Goal: Task Accomplishment & Management: Complete application form

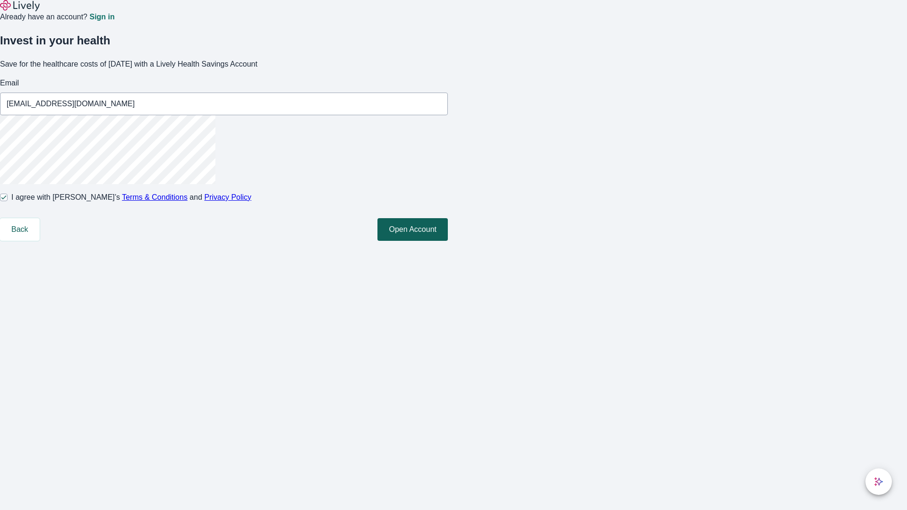
click at [448, 241] on button "Open Account" at bounding box center [412, 229] width 70 height 23
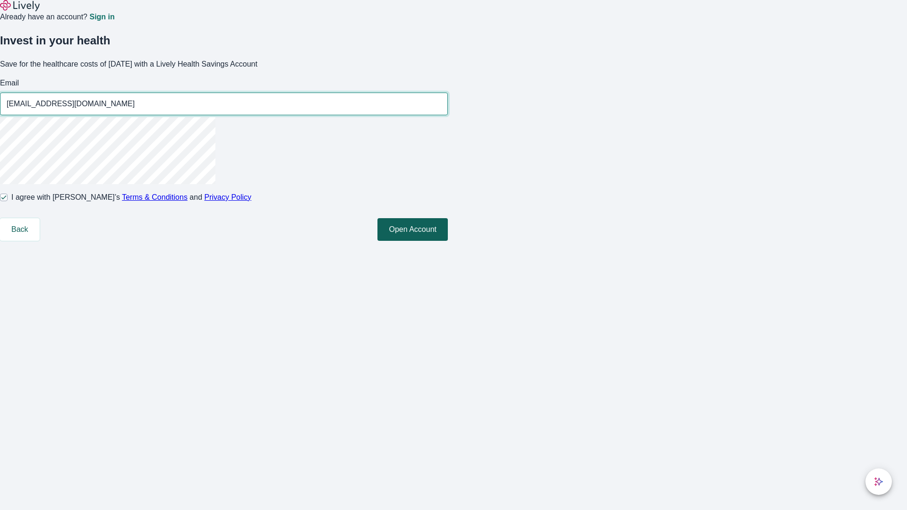
type input "[EMAIL_ADDRESS][DOMAIN_NAME]"
click at [8, 201] on input "I agree with Lively’s Terms & Conditions and Privacy Policy" at bounding box center [4, 198] width 8 height 8
checkbox input "false"
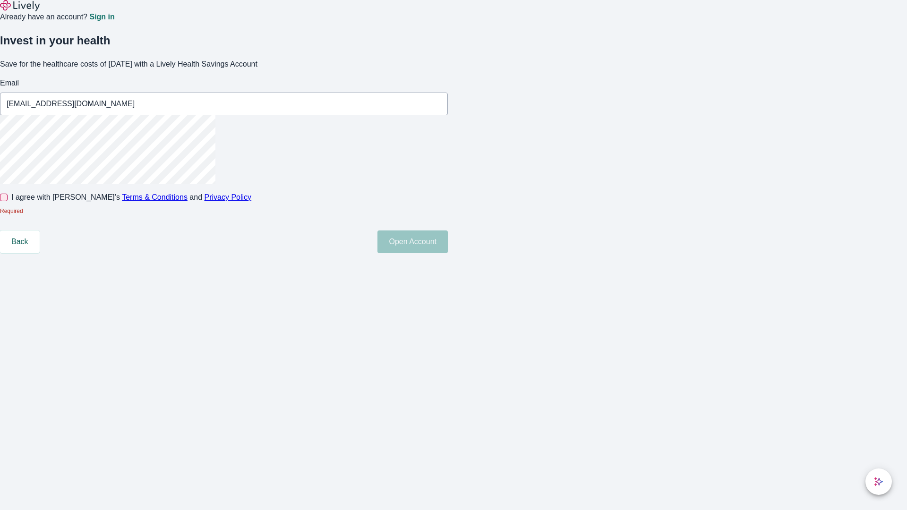
type input "[EMAIL_ADDRESS][DOMAIN_NAME]"
click at [8, 201] on input "I agree with Lively’s Terms & Conditions and Privacy Policy" at bounding box center [4, 198] width 8 height 8
checkbox input "true"
click at [448, 253] on button "Open Account" at bounding box center [412, 241] width 70 height 23
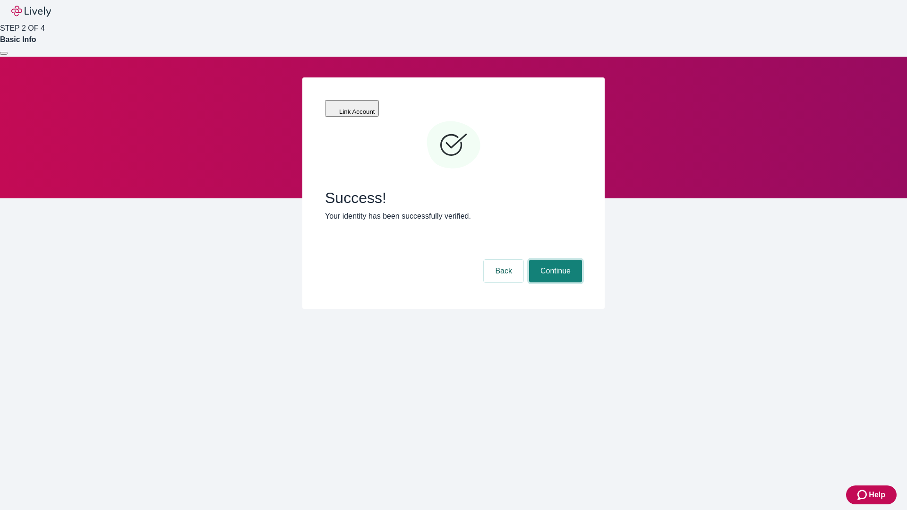
click at [554, 260] on button "Continue" at bounding box center [555, 271] width 53 height 23
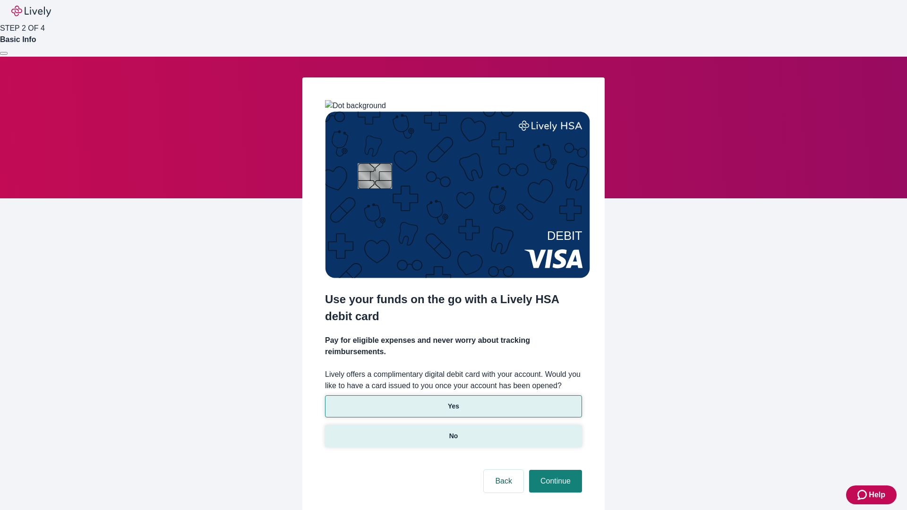
click at [453, 431] on p "No" at bounding box center [453, 436] width 9 height 10
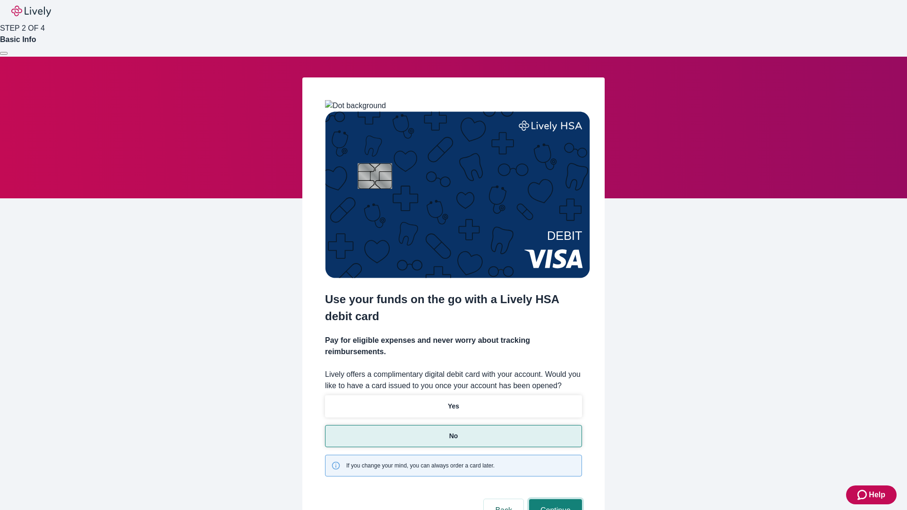
click at [554, 499] on button "Continue" at bounding box center [555, 510] width 53 height 23
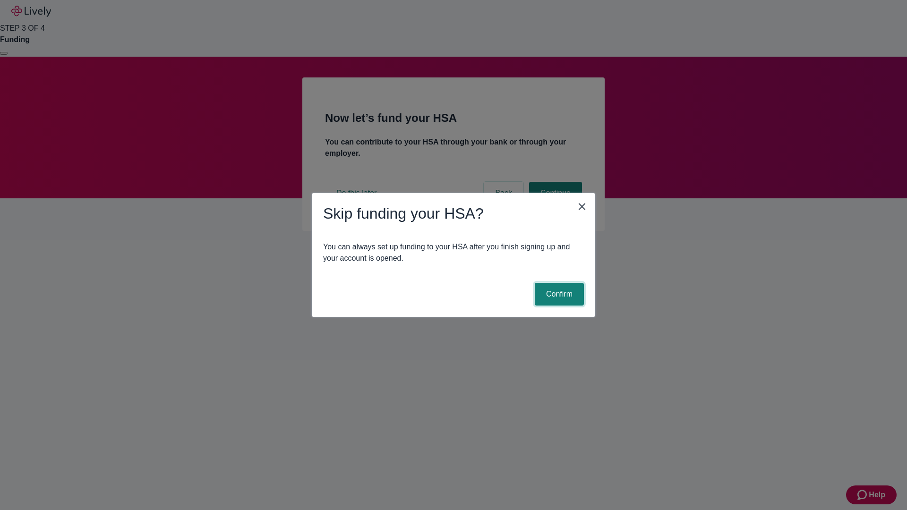
click at [558, 294] on button "Confirm" at bounding box center [559, 294] width 49 height 23
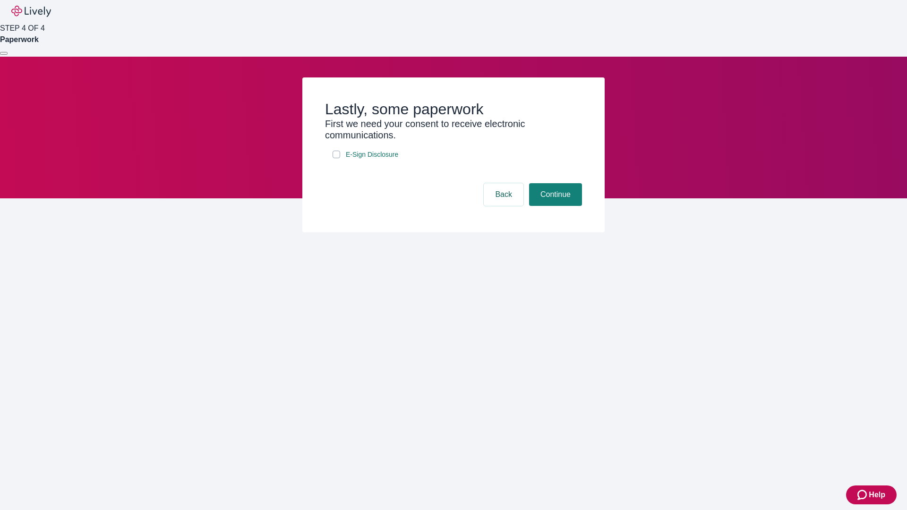
click at [336, 158] on input "E-Sign Disclosure" at bounding box center [337, 155] width 8 height 8
checkbox input "true"
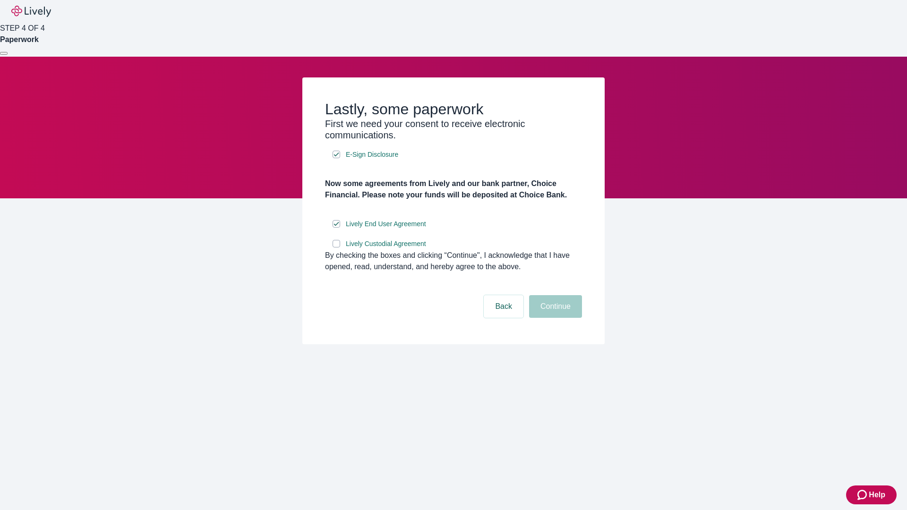
click at [336, 247] on input "Lively Custodial Agreement" at bounding box center [337, 244] width 8 height 8
checkbox input "true"
click at [554, 318] on button "Continue" at bounding box center [555, 306] width 53 height 23
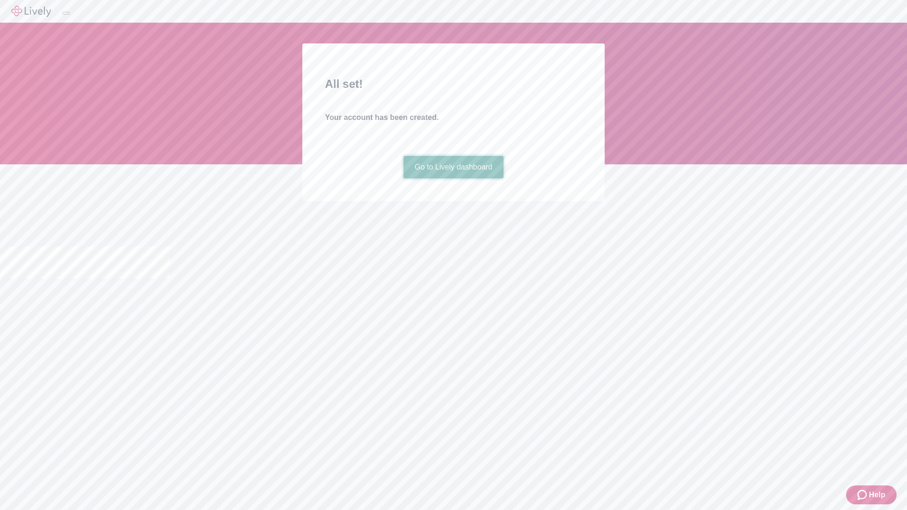
click at [453, 179] on link "Go to Lively dashboard" at bounding box center [453, 167] width 101 height 23
